Goal: Task Accomplishment & Management: Use online tool/utility

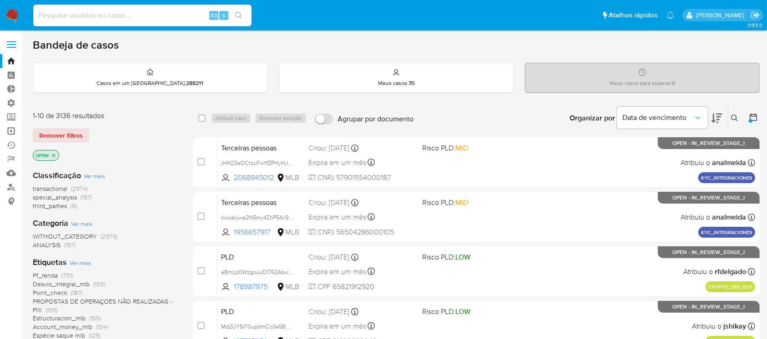
click at [11, 132] on link "Operações em massa" at bounding box center [54, 131] width 108 height 14
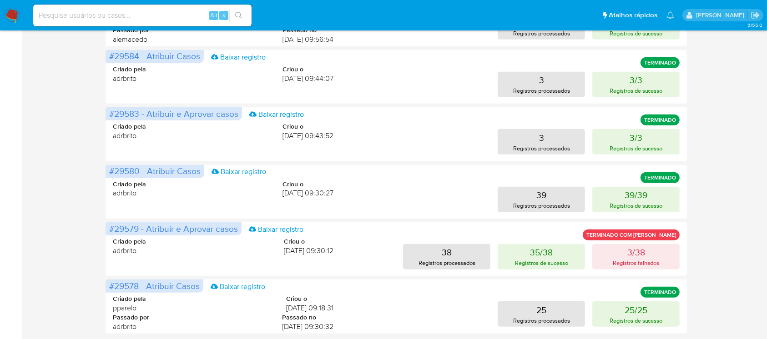
scroll to position [430, 0]
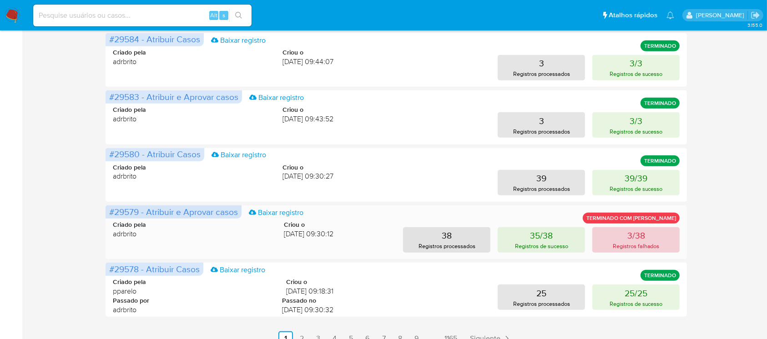
click at [644, 243] on p "Registros falhados" at bounding box center [636, 246] width 47 height 9
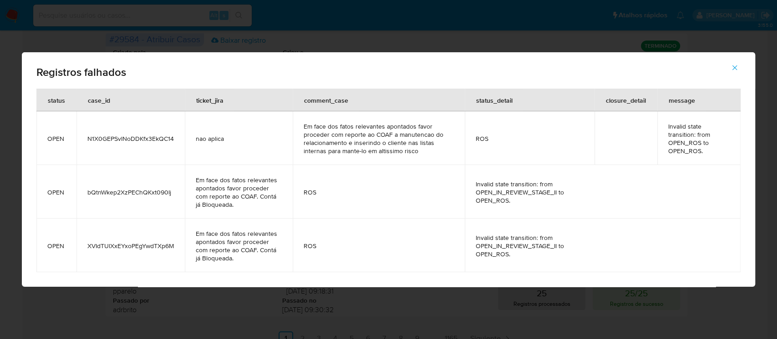
drag, startPoint x: 174, startPoint y: 135, endPoint x: 72, endPoint y: 129, distance: 102.1
click at [72, 129] on tr "OPEN N1X0GEPSvlNoDDKfx3EkQC14 nao aplica Em face dos fatos relevantes apontados…" at bounding box center [388, 138] width 704 height 54
click at [732, 64] on icon "button" at bounding box center [734, 68] width 8 height 8
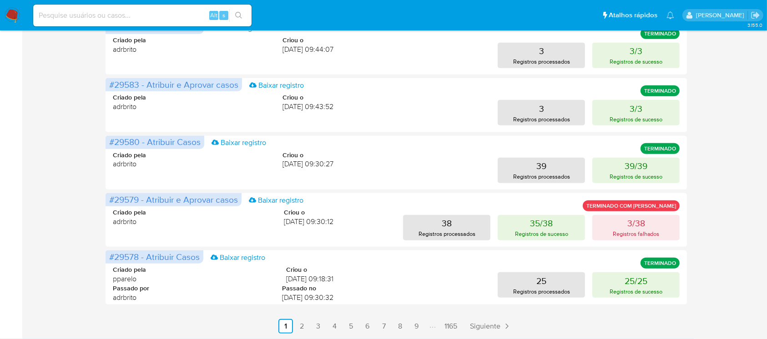
scroll to position [0, 0]
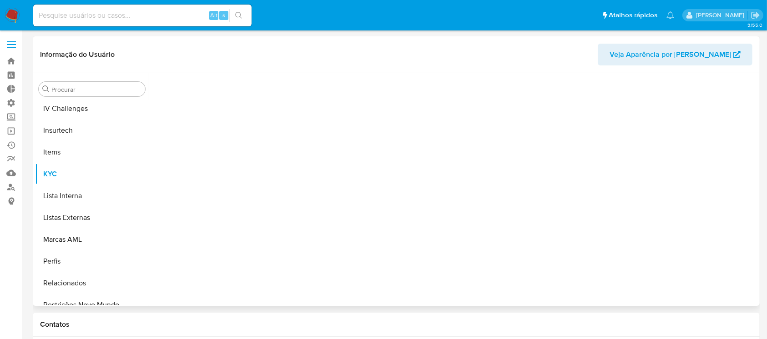
scroll to position [406, 0]
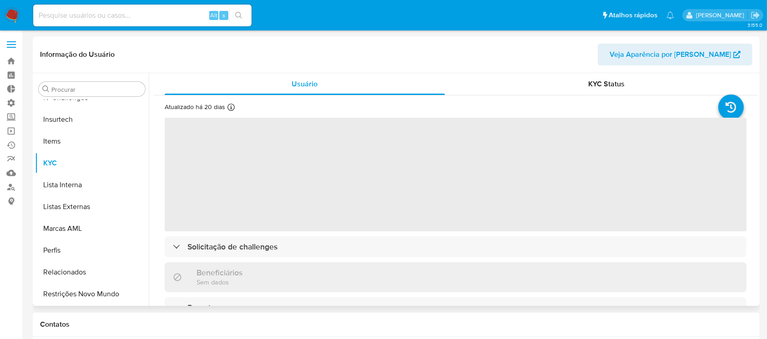
select select "10"
